Goal: Navigation & Orientation: Find specific page/section

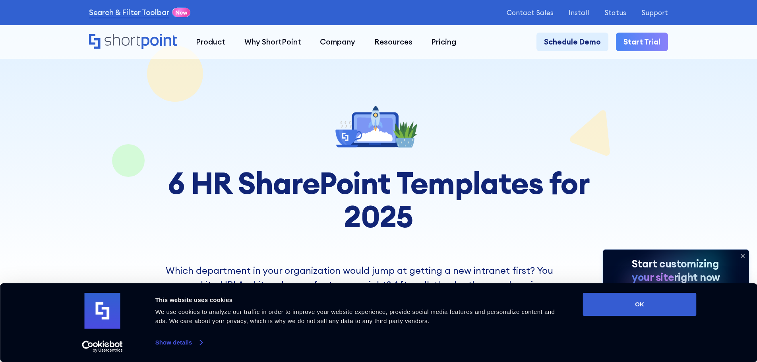
click at [197, 343] on link "Show details" at bounding box center [178, 343] width 47 height 12
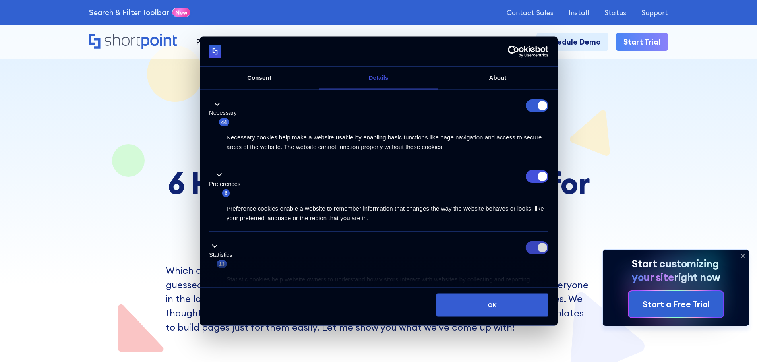
click at [535, 242] on input "Statistics" at bounding box center [537, 247] width 23 height 13
checkbox input "false"
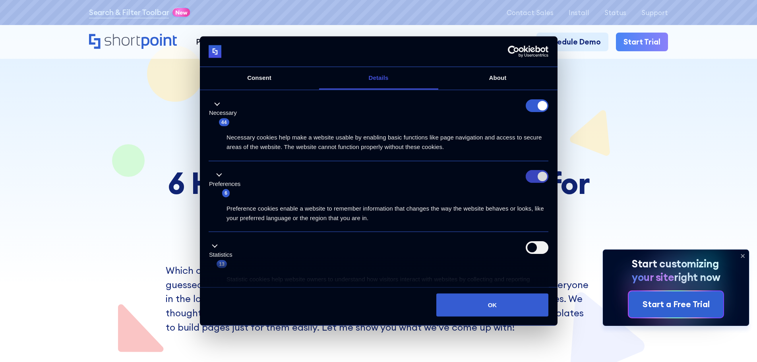
click at [533, 173] on input "Preferences" at bounding box center [537, 176] width 23 height 13
checkbox input "false"
click at [533, 106] on form at bounding box center [537, 105] width 23 height 13
click at [265, 75] on link "Consent" at bounding box center [259, 78] width 119 height 23
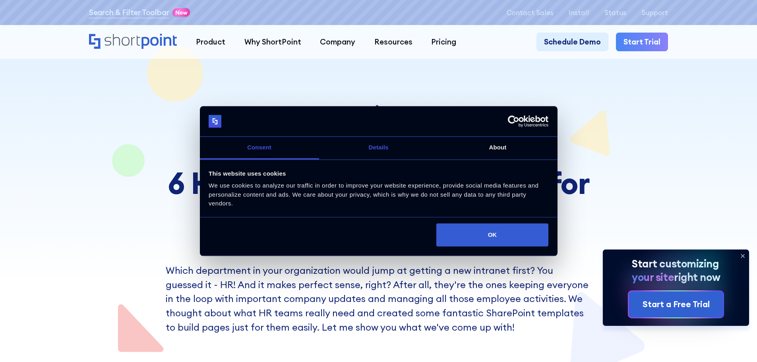
click at [381, 147] on link "Details" at bounding box center [378, 148] width 119 height 23
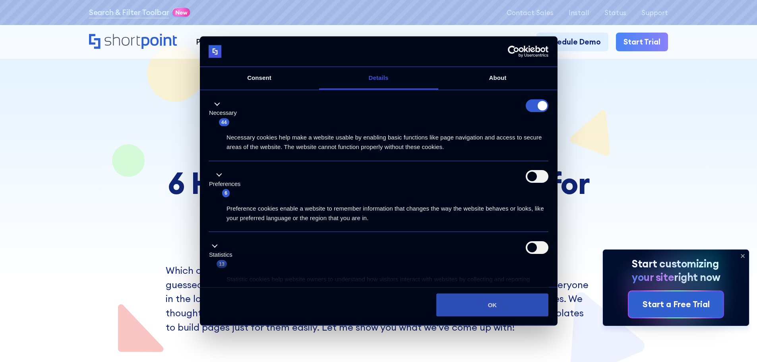
click at [471, 316] on button "OK" at bounding box center [492, 304] width 112 height 23
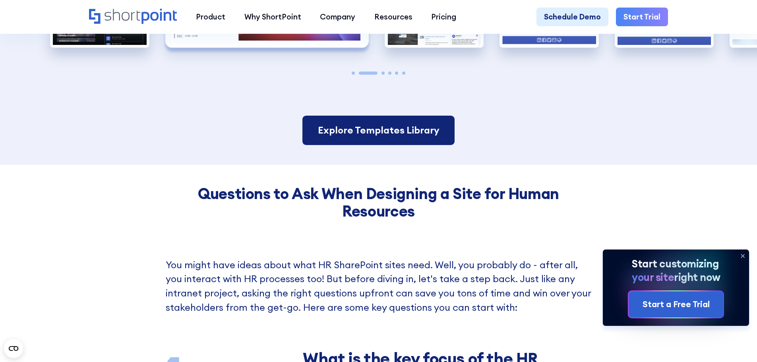
scroll to position [994, 0]
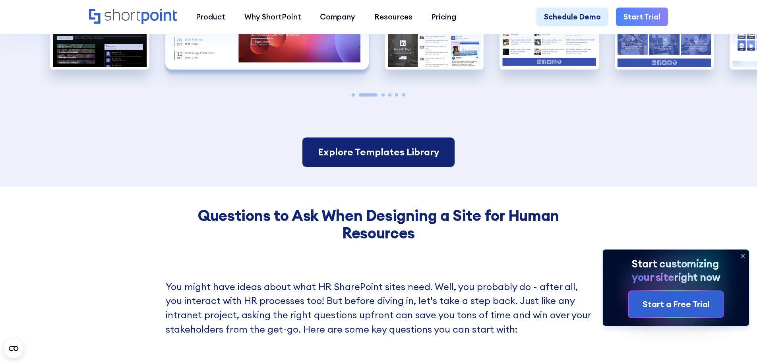
click at [382, 158] on link "Explore Templates Library" at bounding box center [378, 152] width 152 height 29
